Goal: Task Accomplishment & Management: Use online tool/utility

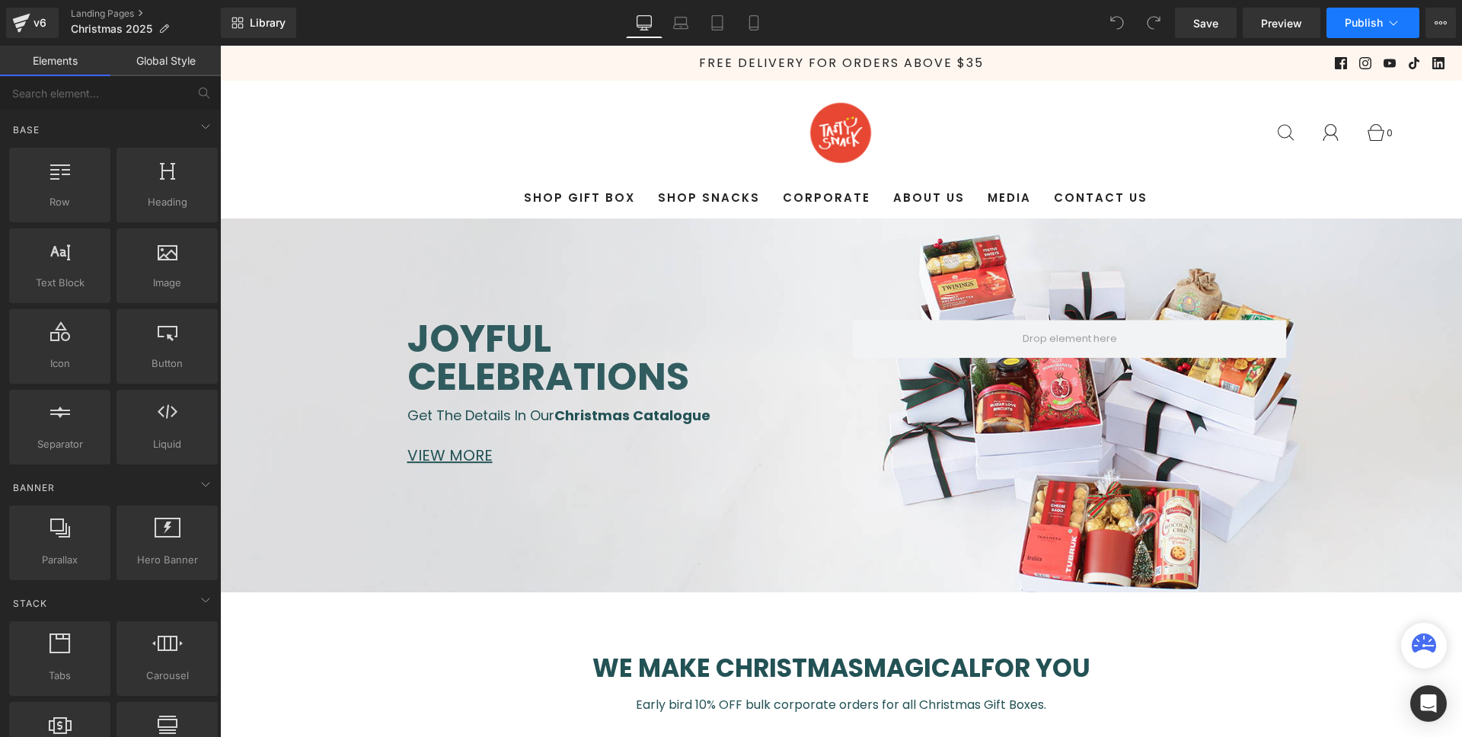
click at [1393, 22] on icon at bounding box center [1393, 22] width 15 height 15
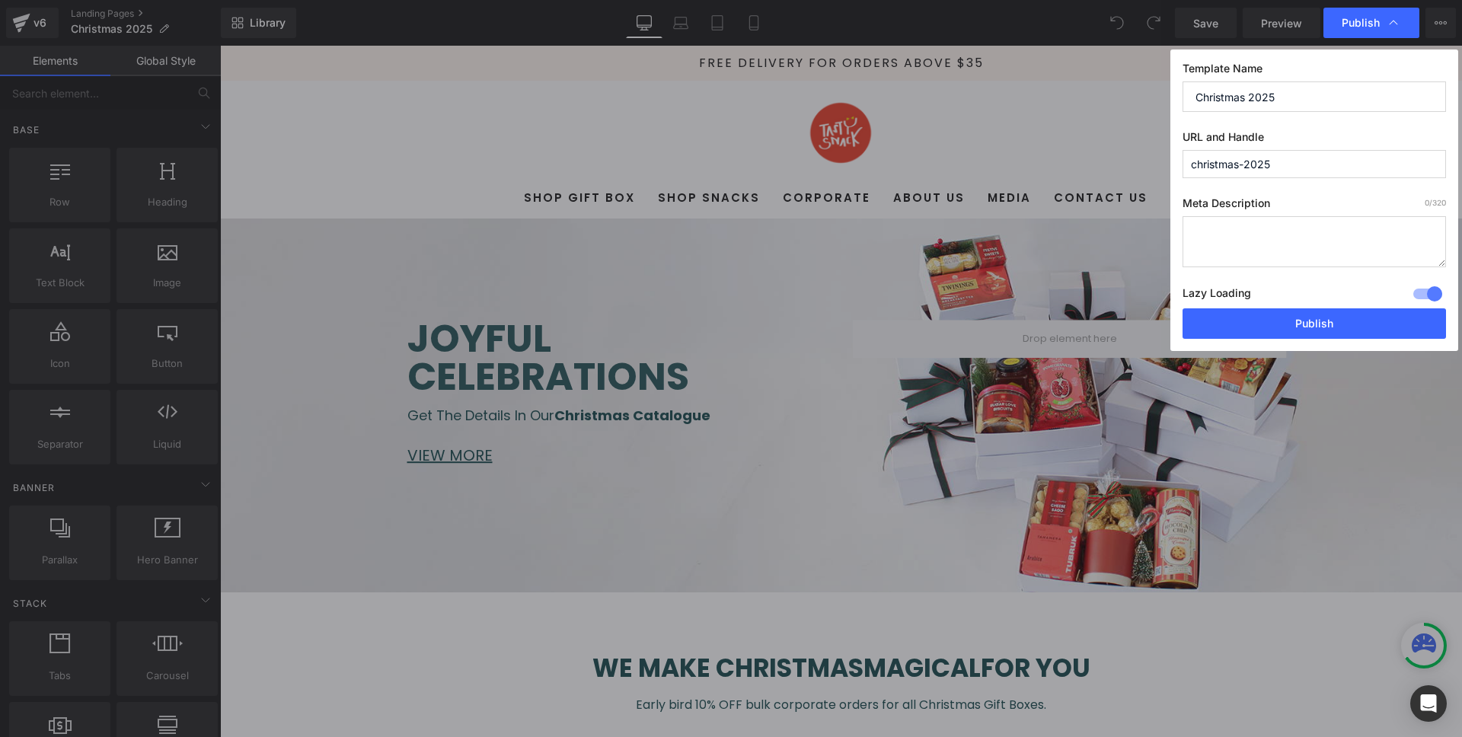
click at [1330, 161] on input "christmas-2025" at bounding box center [1313, 164] width 263 height 28
type input "christmas-2025-v1"
click at [1354, 98] on input "Christmas 2025" at bounding box center [1313, 96] width 263 height 30
type input "Christmas 2025 V1"
click at [1350, 333] on button "Publish" at bounding box center [1313, 323] width 263 height 30
